Goal: Transaction & Acquisition: Purchase product/service

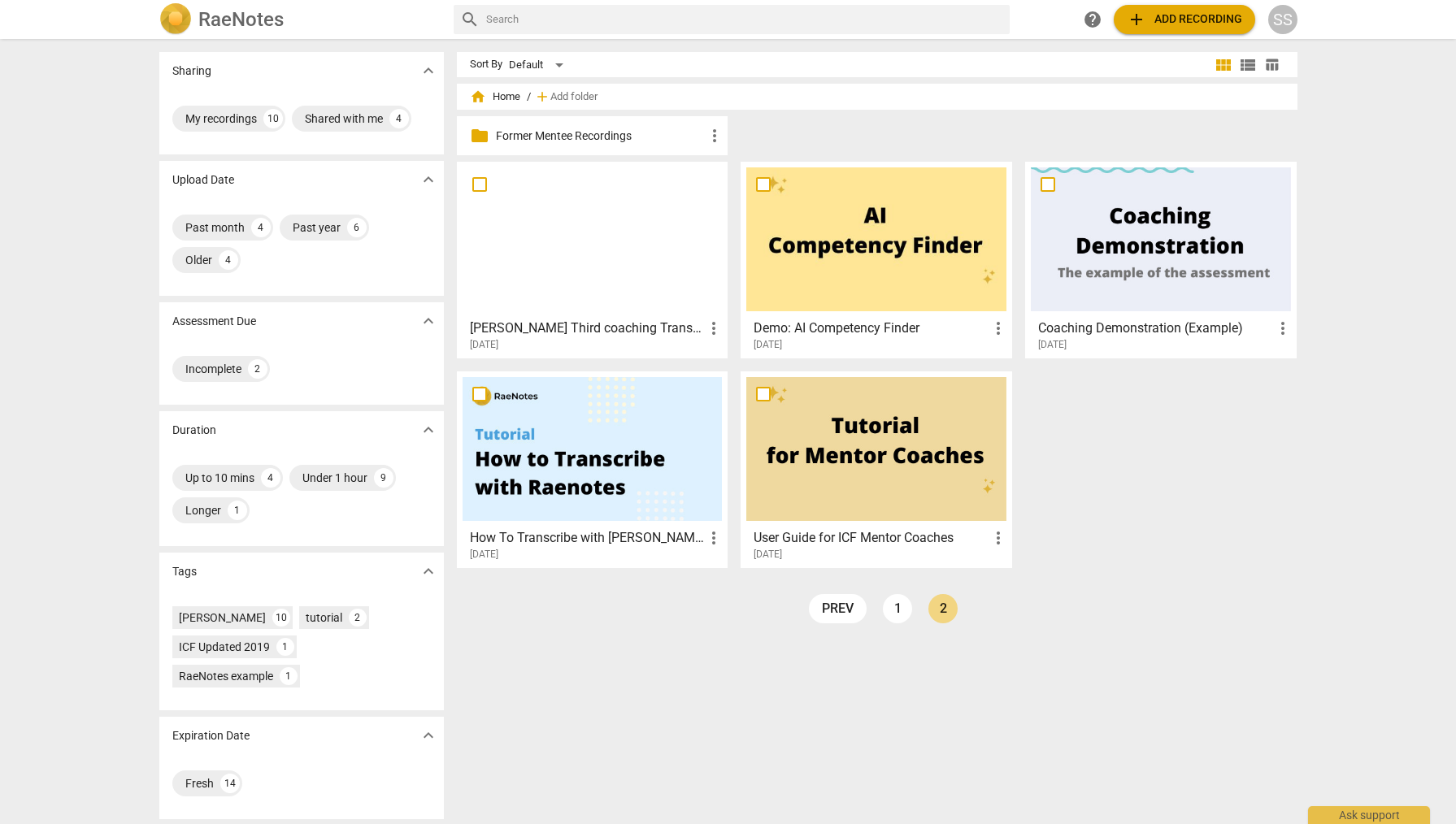
click at [1204, 18] on span "add Add recording" at bounding box center [1184, 19] width 116 height 19
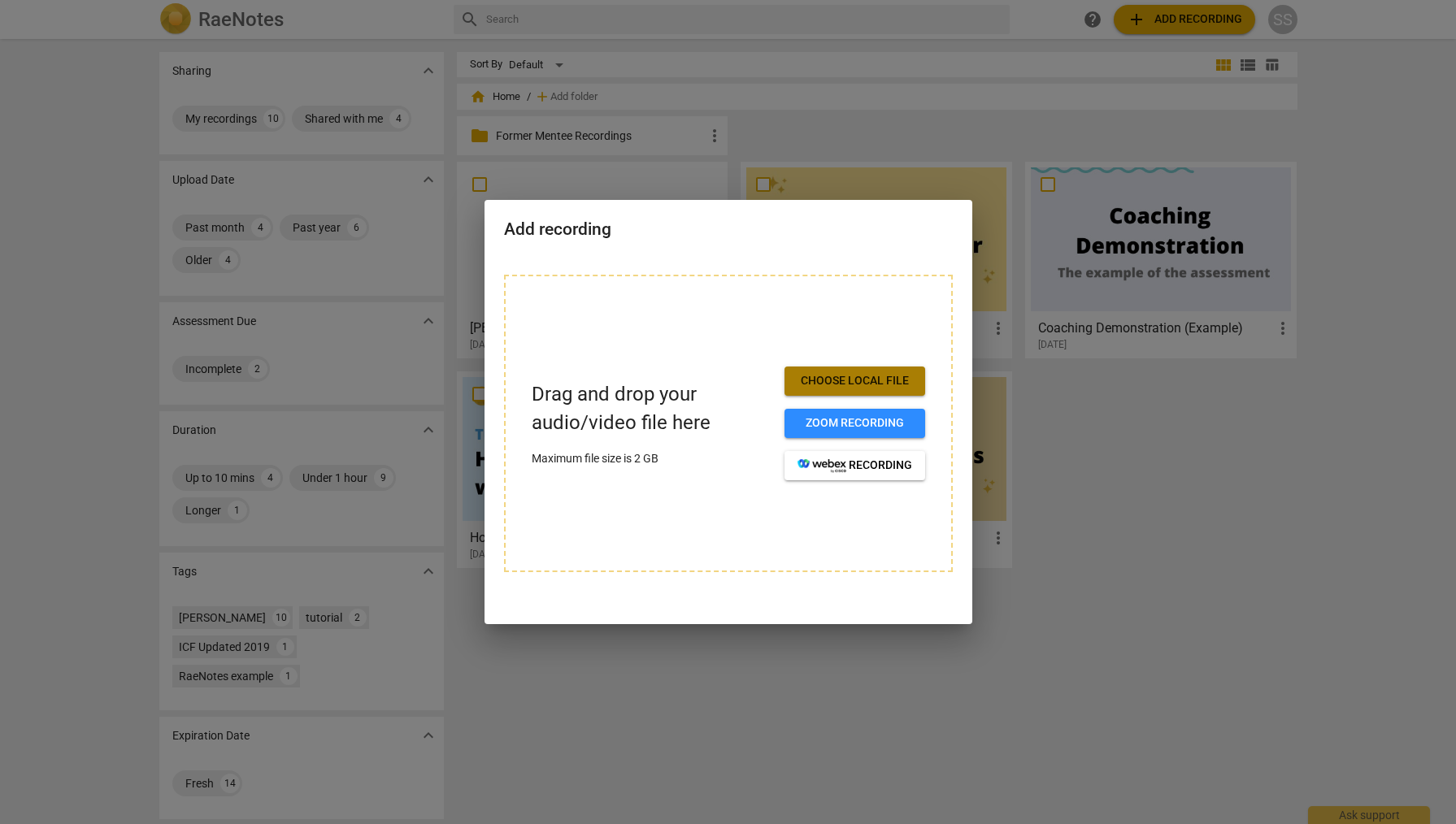
click at [878, 382] on span "Choose local file" at bounding box center [855, 381] width 115 height 17
click at [870, 375] on span "Choose local file" at bounding box center [855, 381] width 115 height 17
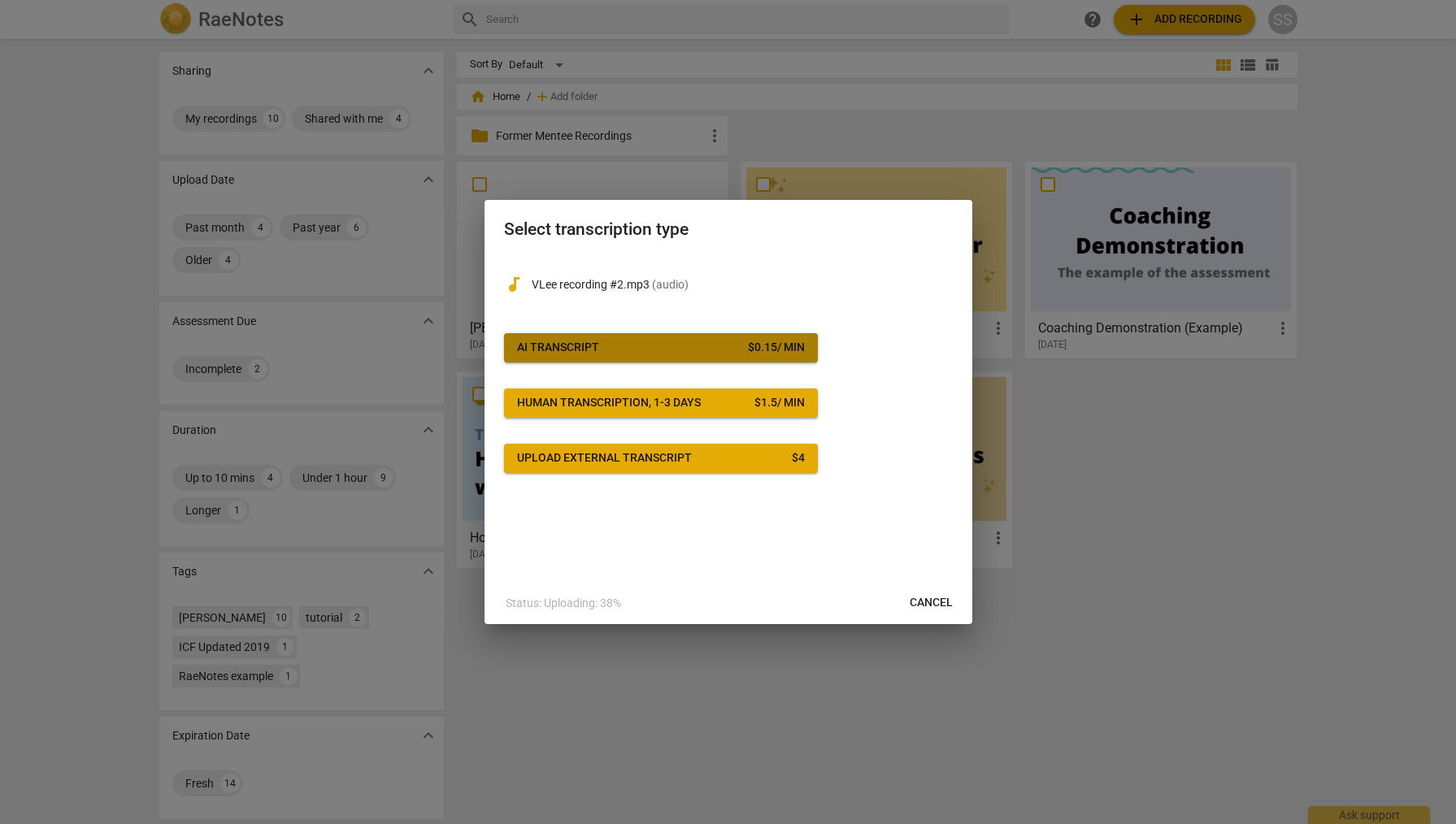
click at [762, 346] on div "$ 0.15 / min" at bounding box center [775, 348] width 57 height 17
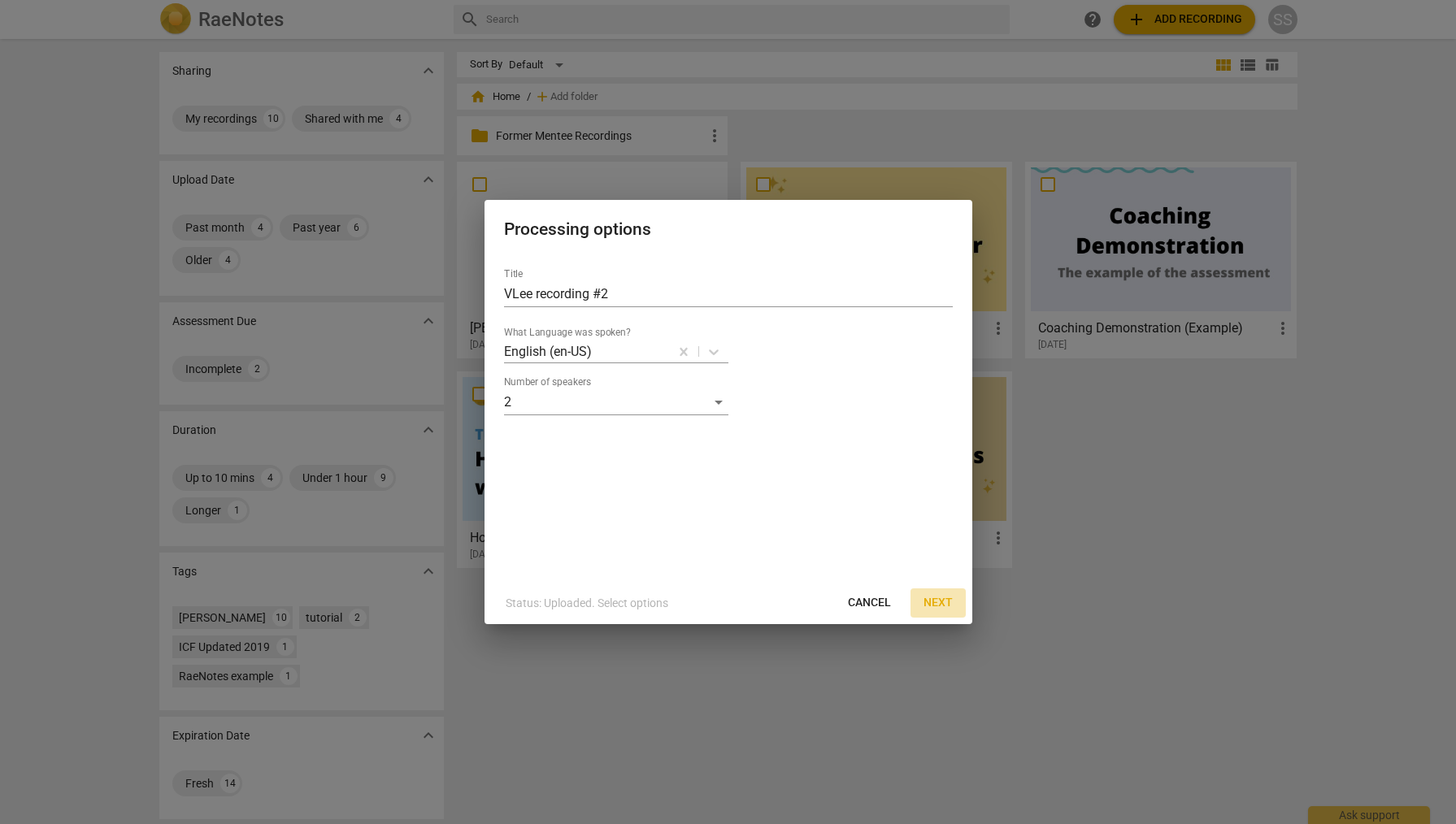
click at [941, 601] on span "Next" at bounding box center [939, 603] width 30 height 17
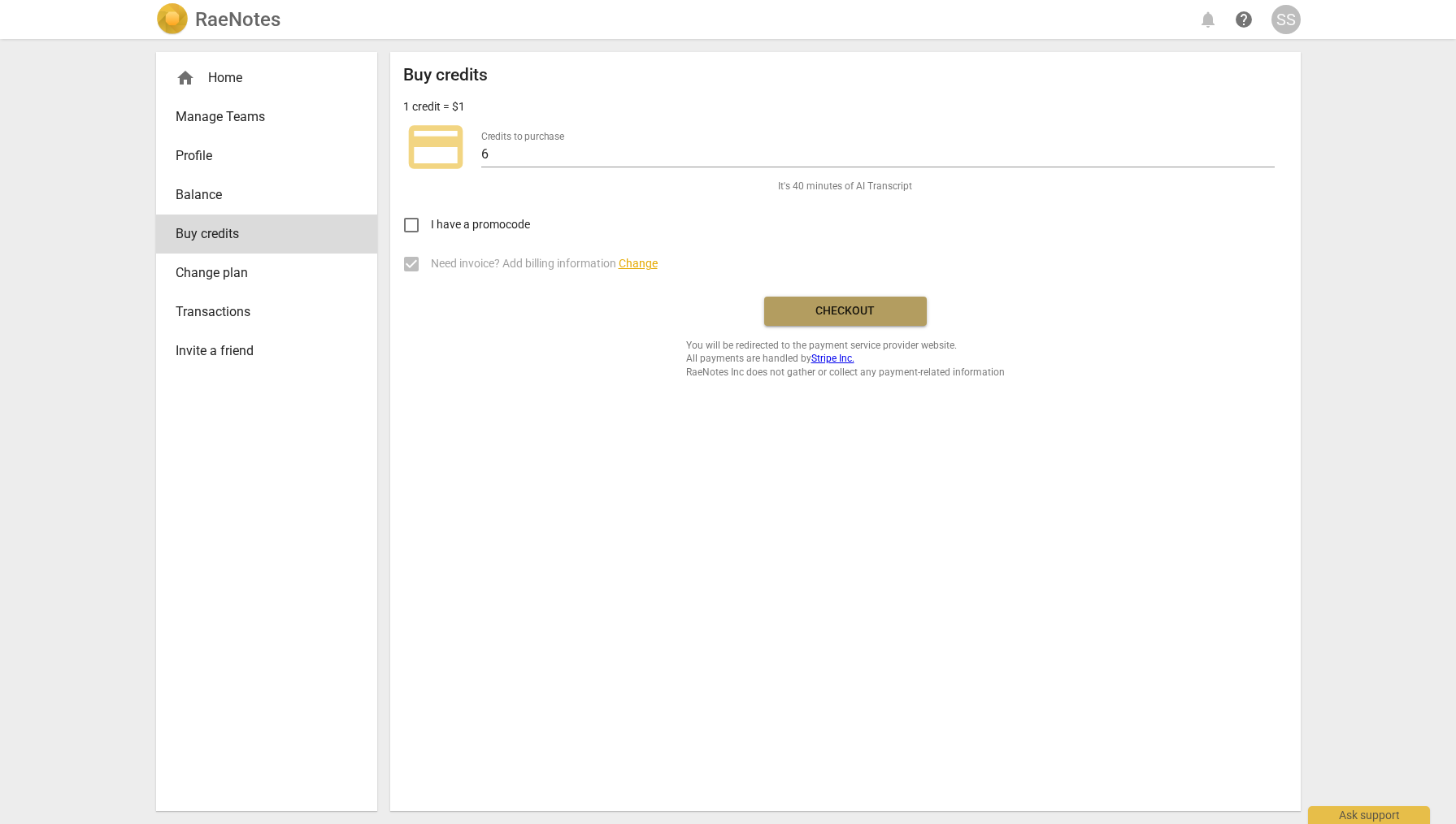
click at [857, 309] on span "Checkout" at bounding box center [845, 311] width 136 height 17
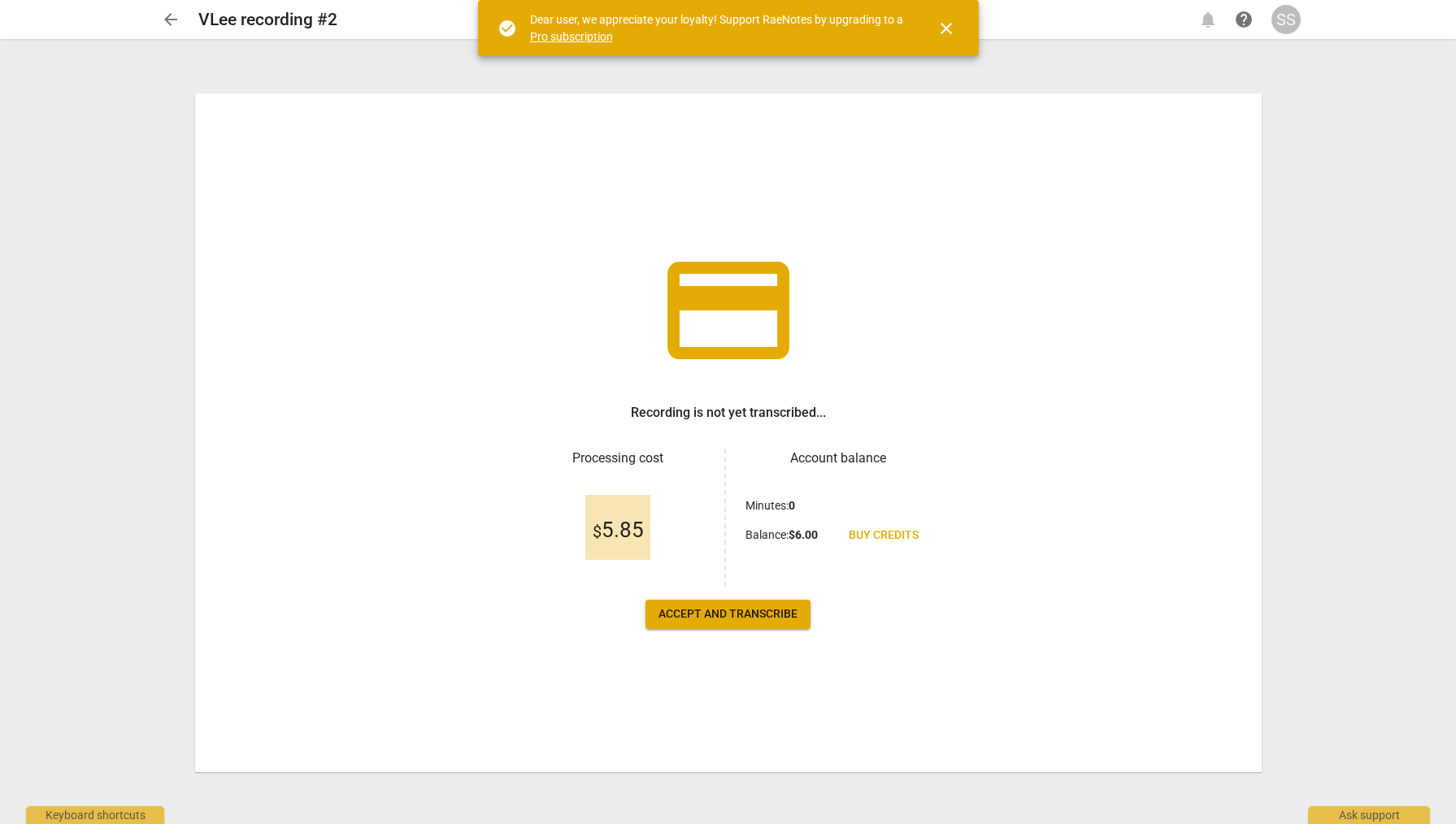
click at [961, 27] on span "close" at bounding box center [946, 29] width 39 height 19
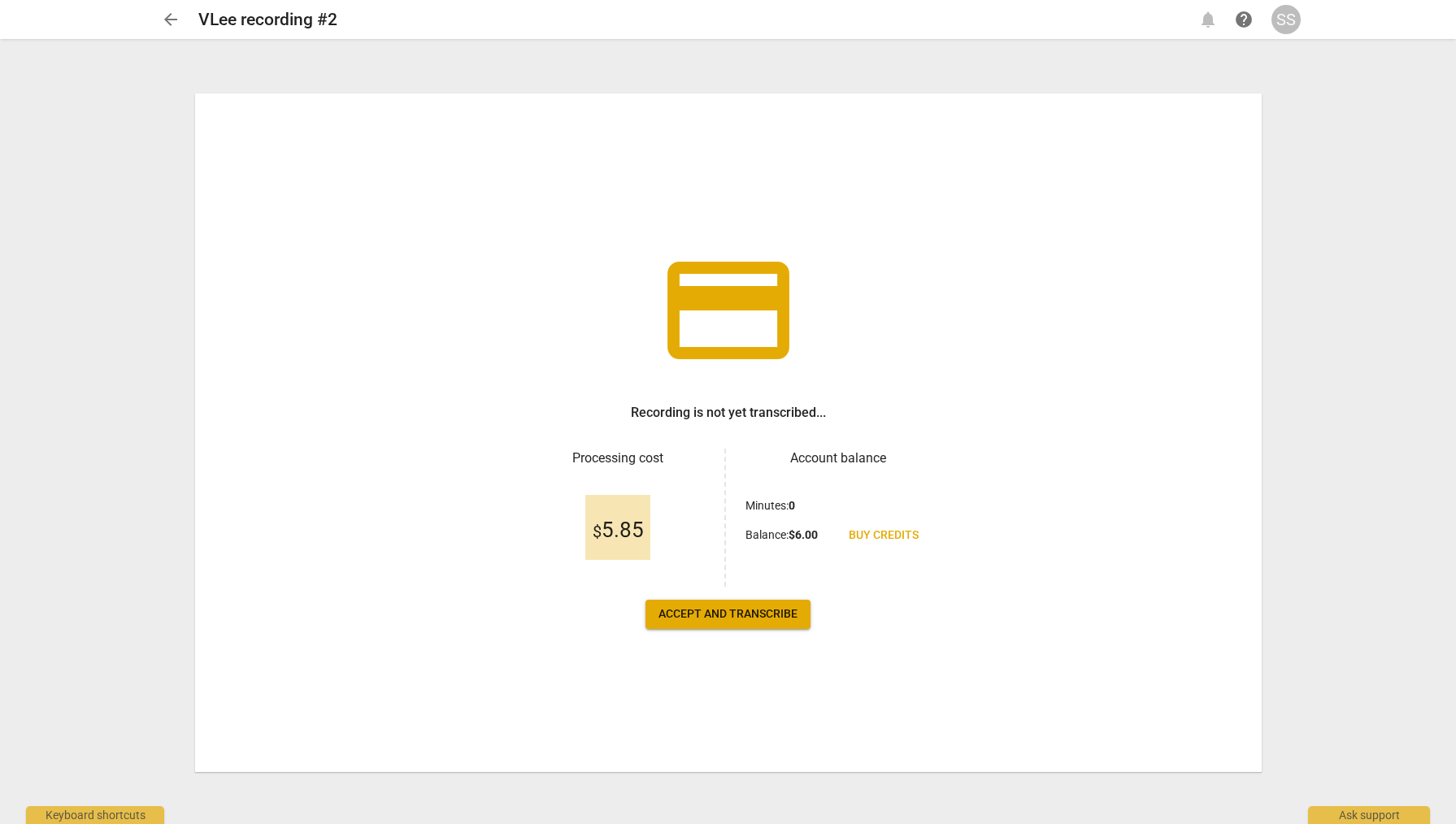
click at [721, 608] on span "Accept and transcribe" at bounding box center [728, 615] width 139 height 17
